Goal: Obtain resource: Obtain resource

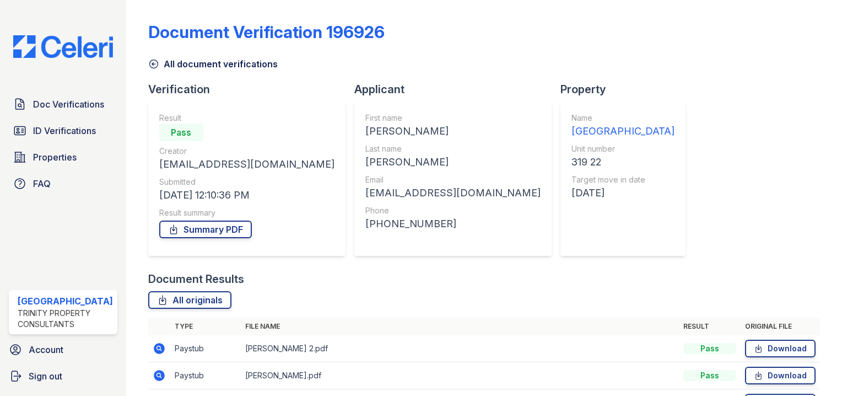
scroll to position [149, 0]
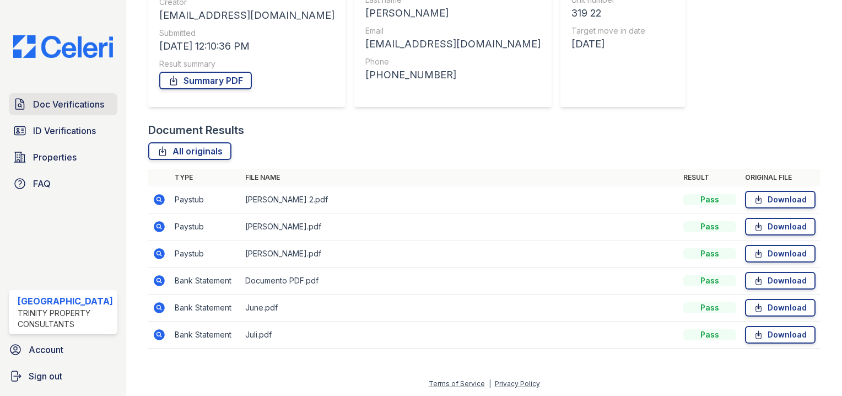
click at [67, 108] on span "Doc Verifications" at bounding box center [68, 104] width 71 height 13
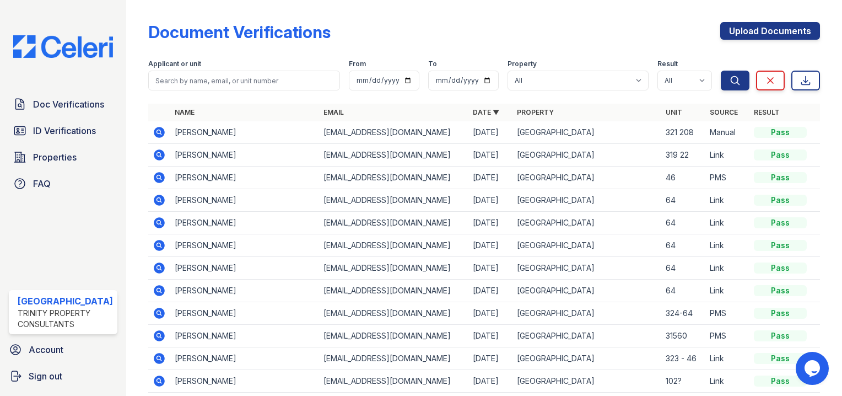
click at [158, 154] on icon at bounding box center [159, 154] width 11 height 11
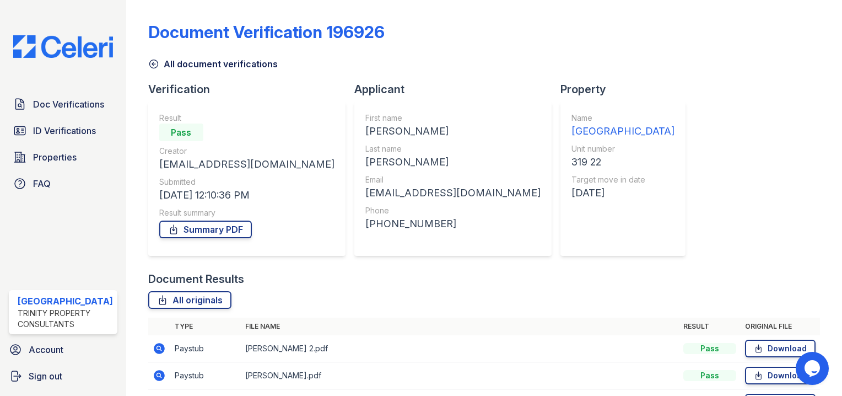
scroll to position [149, 0]
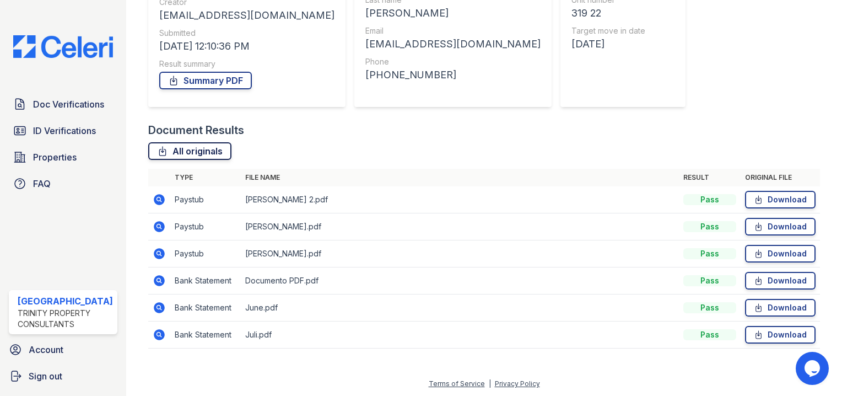
click at [203, 156] on link "All originals" at bounding box center [189, 151] width 83 height 18
click at [202, 154] on link "All originals" at bounding box center [189, 151] width 83 height 18
click at [203, 82] on link "Summary PDF" at bounding box center [205, 81] width 93 height 18
click at [459, 132] on div "Document Results" at bounding box center [484, 129] width 672 height 15
